Goal: Check status: Check status

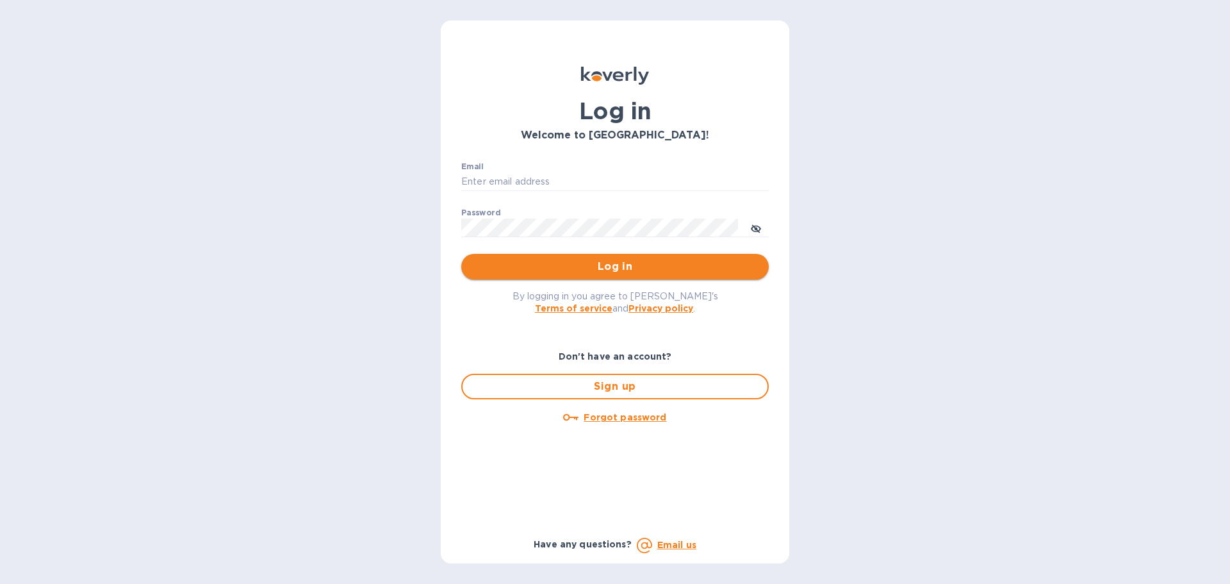
type input "[EMAIL_ADDRESS][DOMAIN_NAME]"
click at [586, 269] on span "Log in" at bounding box center [615, 266] width 287 height 15
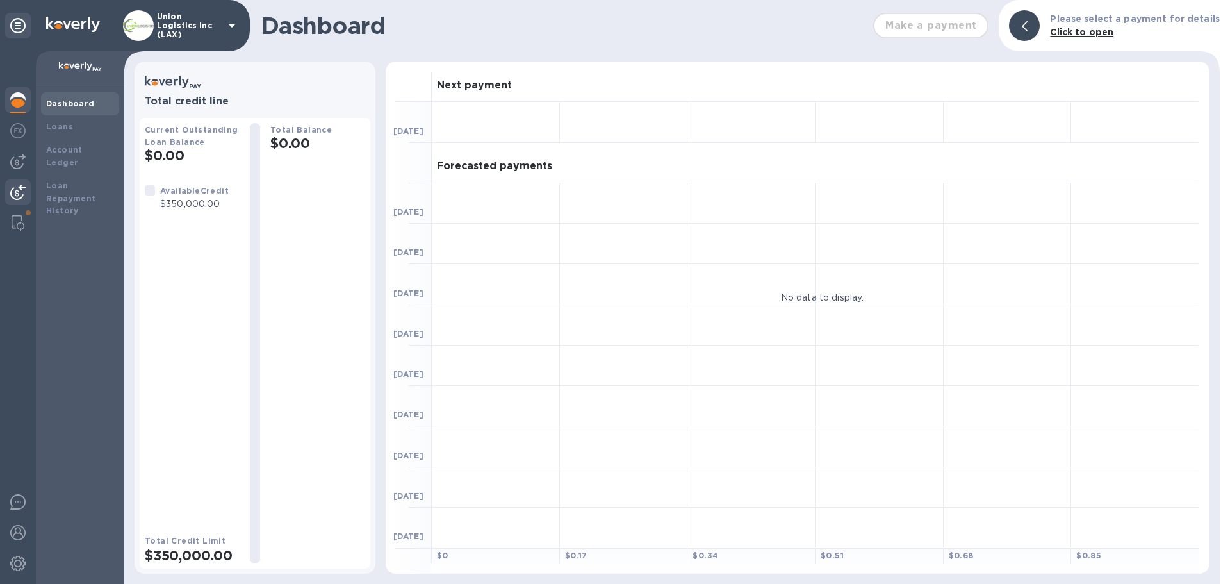
click at [13, 186] on img at bounding box center [17, 192] width 15 height 15
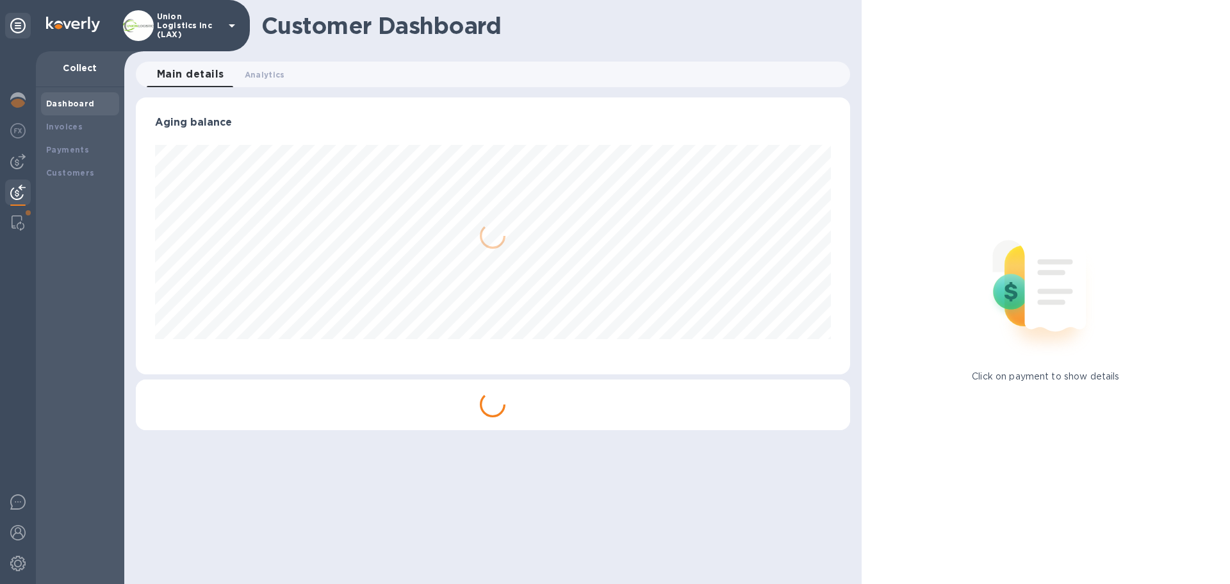
scroll to position [277, 714]
click at [74, 147] on b "Payments" at bounding box center [67, 150] width 43 height 10
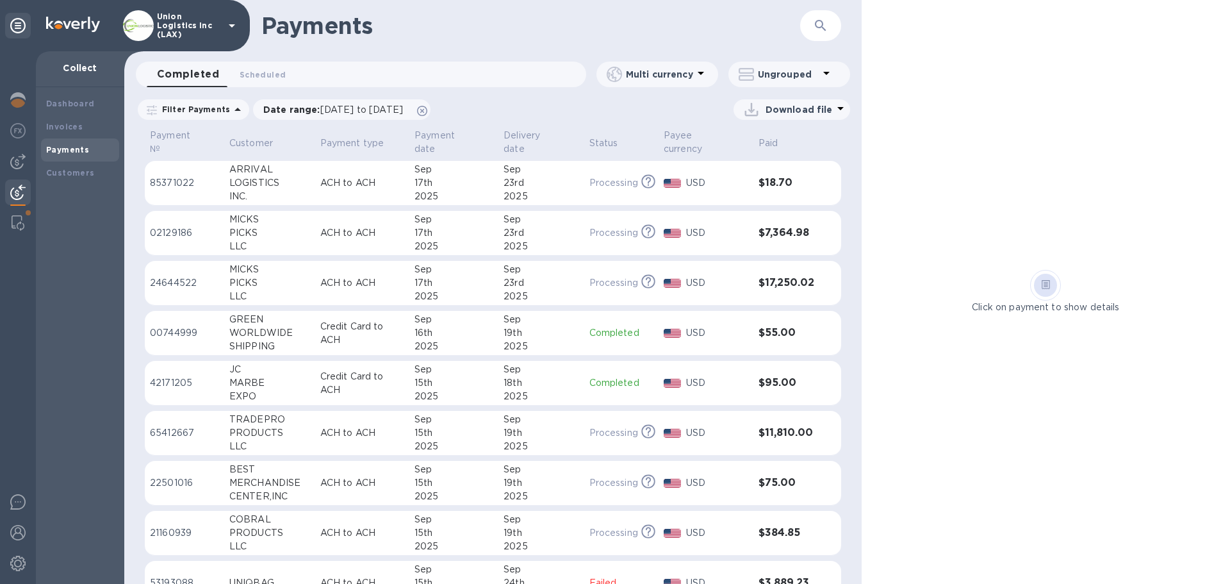
click at [826, 21] on icon "button" at bounding box center [820, 25] width 15 height 15
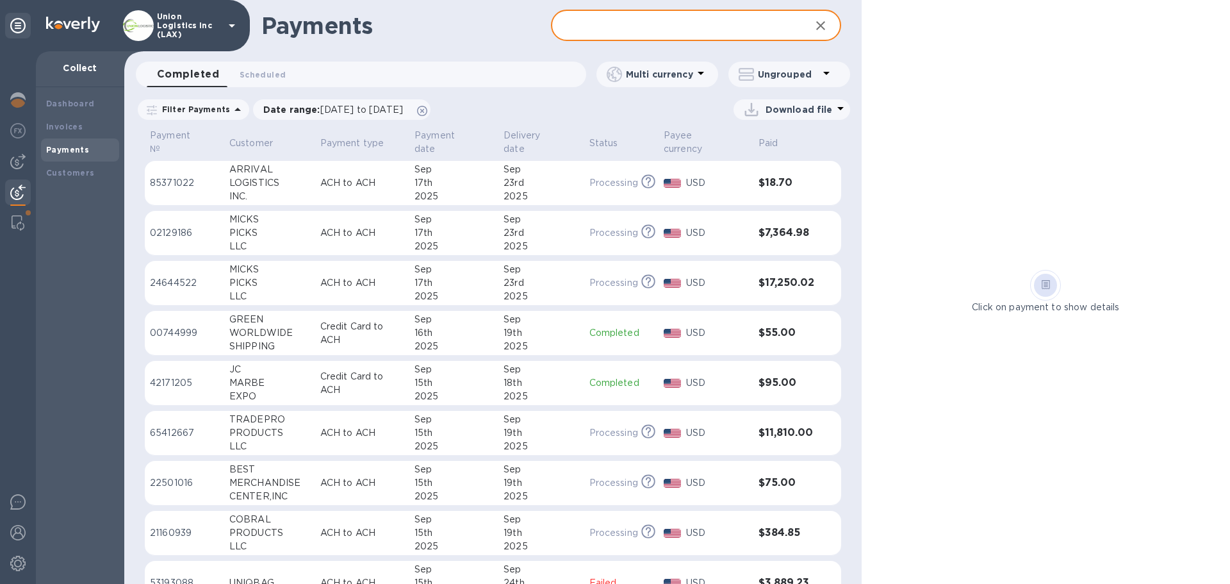
paste input "TRADEPRO"
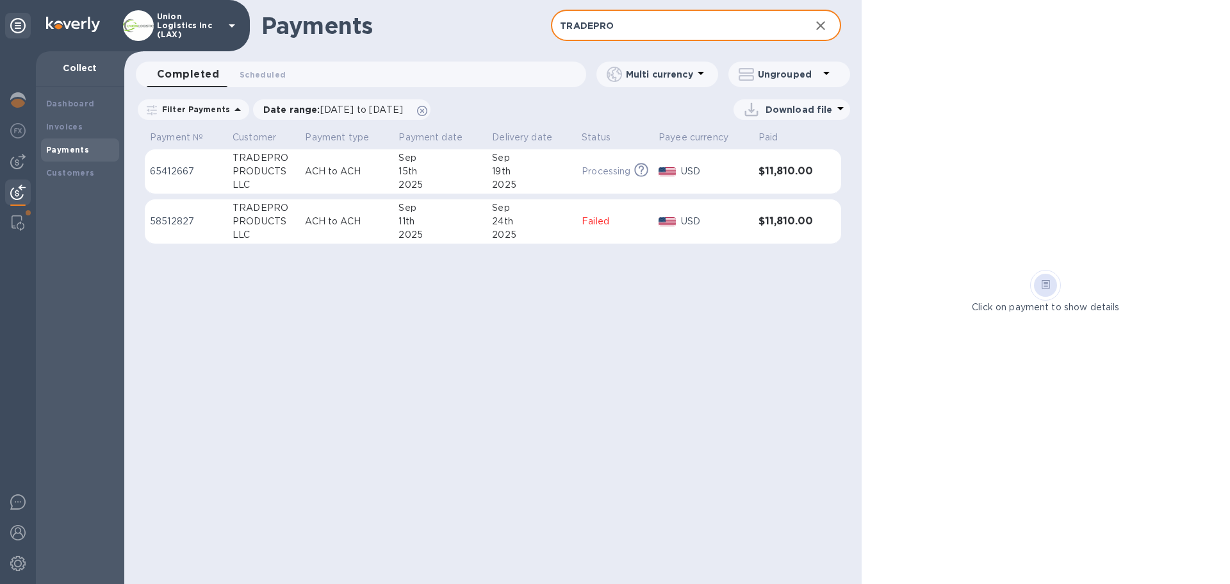
type input "TRADEPRO"
click at [453, 342] on div "Payments TRADEPRO ​ Completed 0 Scheduled 0 Multi currency Ungrouped Filter Pay…" at bounding box center [493, 292] width 738 height 584
